Goal: Find specific page/section: Find specific page/section

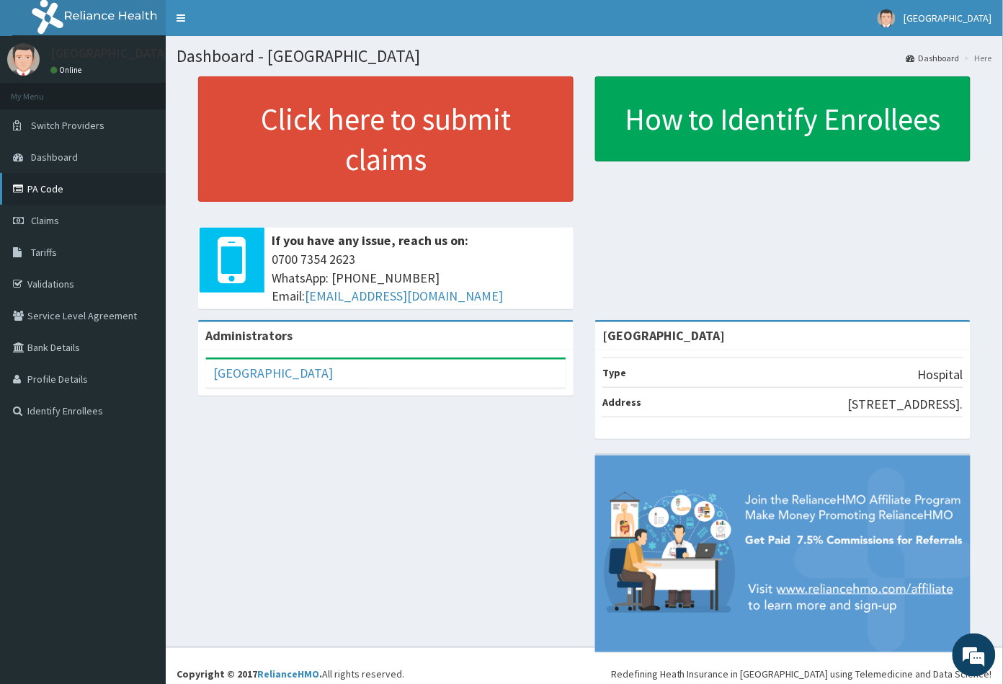
click at [69, 189] on link "PA Code" at bounding box center [83, 189] width 166 height 32
